Goal: Task Accomplishment & Management: Manage account settings

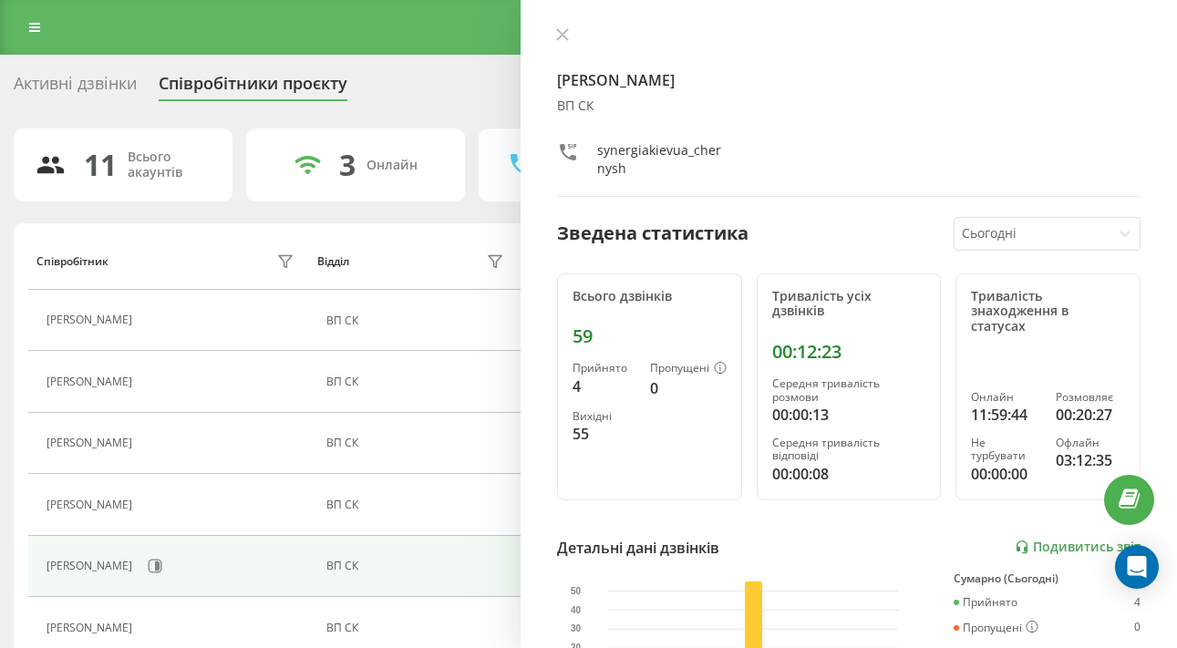
click at [1097, 540] on link "Подивитись звіт" at bounding box center [1078, 548] width 126 height 16
click at [633, 433] on div "55" at bounding box center [604, 434] width 63 height 22
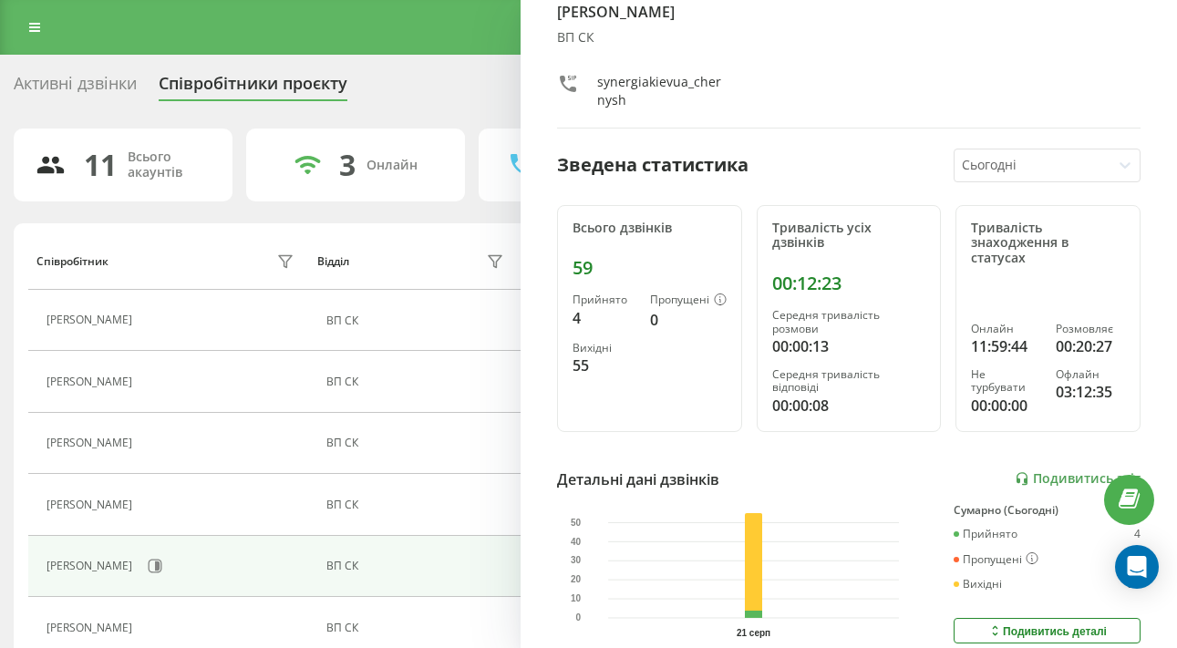
scroll to position [67, 0]
click at [1063, 472] on link "Подивитись звіт" at bounding box center [1078, 480] width 126 height 16
